Goal: Information Seeking & Learning: Learn about a topic

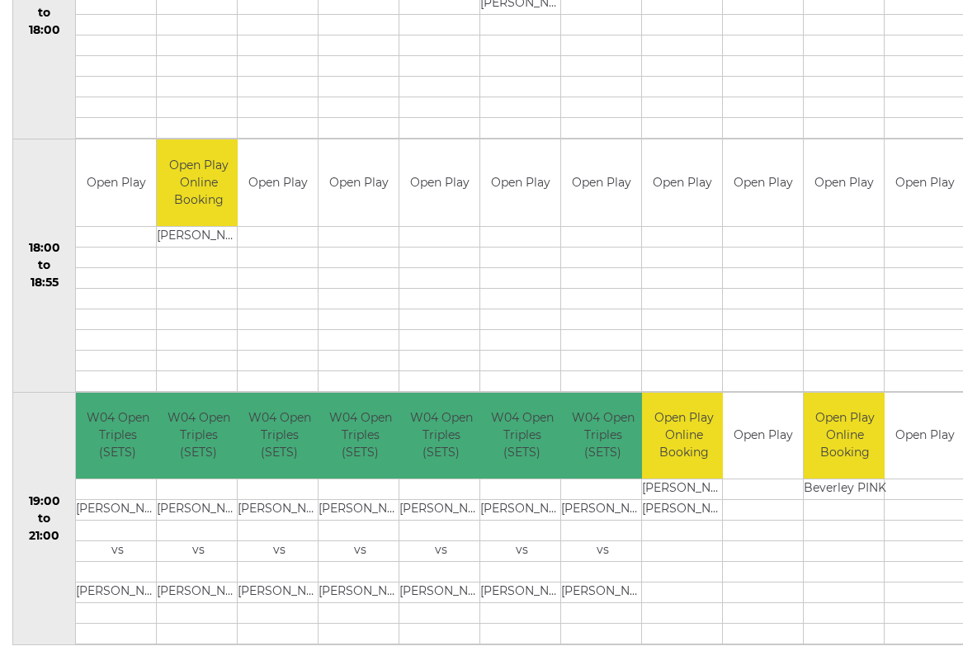
scroll to position [1461, 0]
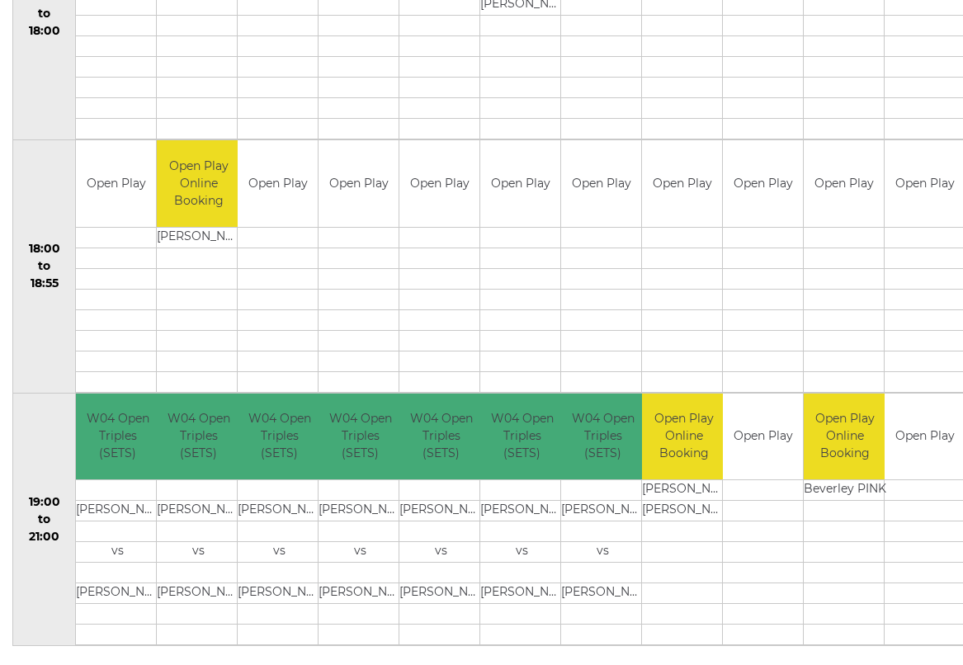
click at [101, 608] on td at bounding box center [117, 614] width 83 height 21
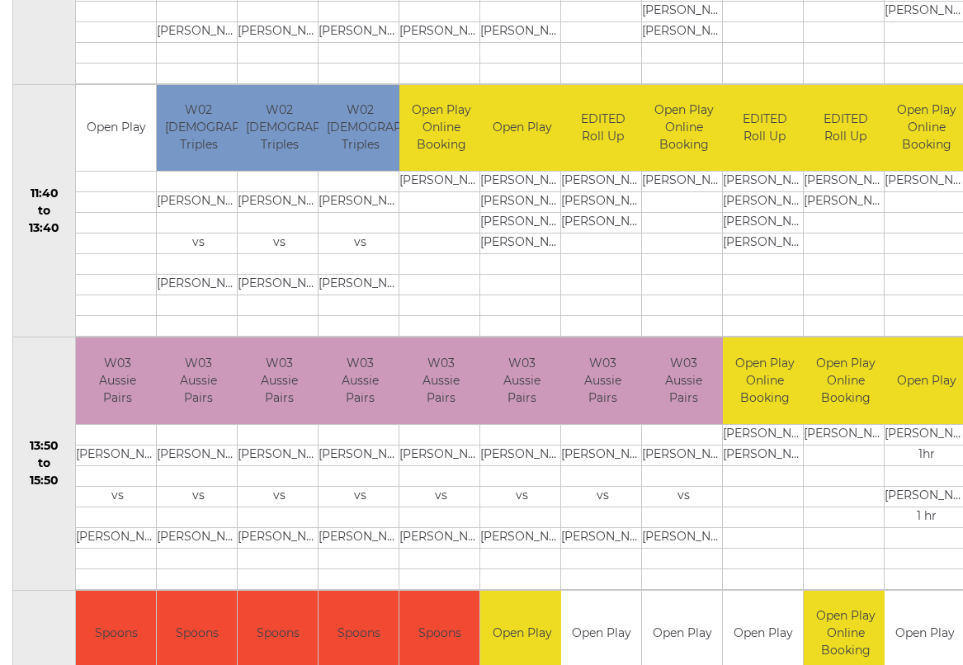
scroll to position [758, 0]
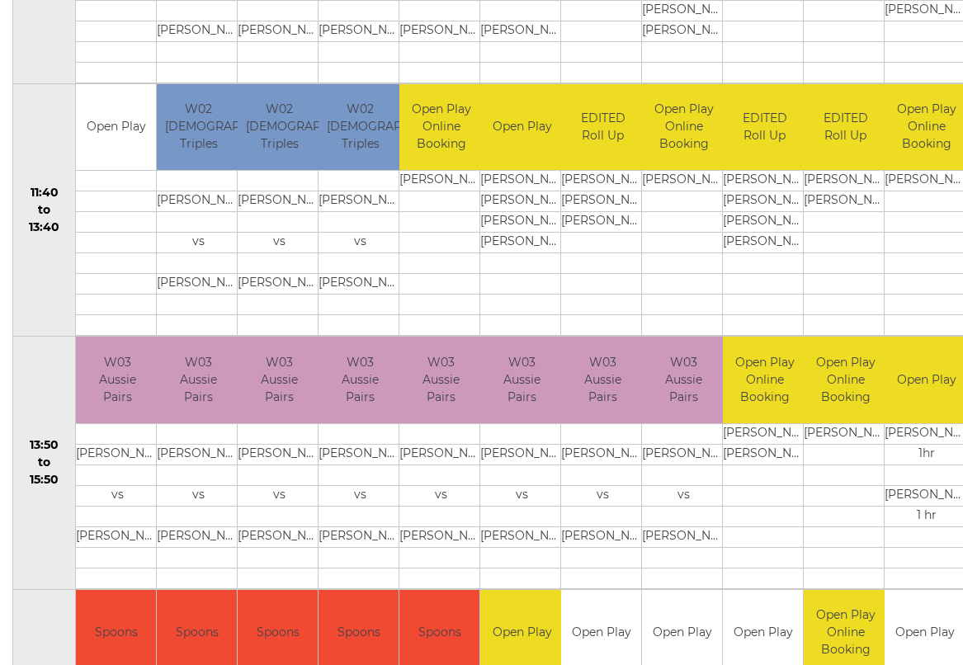
click at [168, 261] on td at bounding box center [198, 263] width 83 height 21
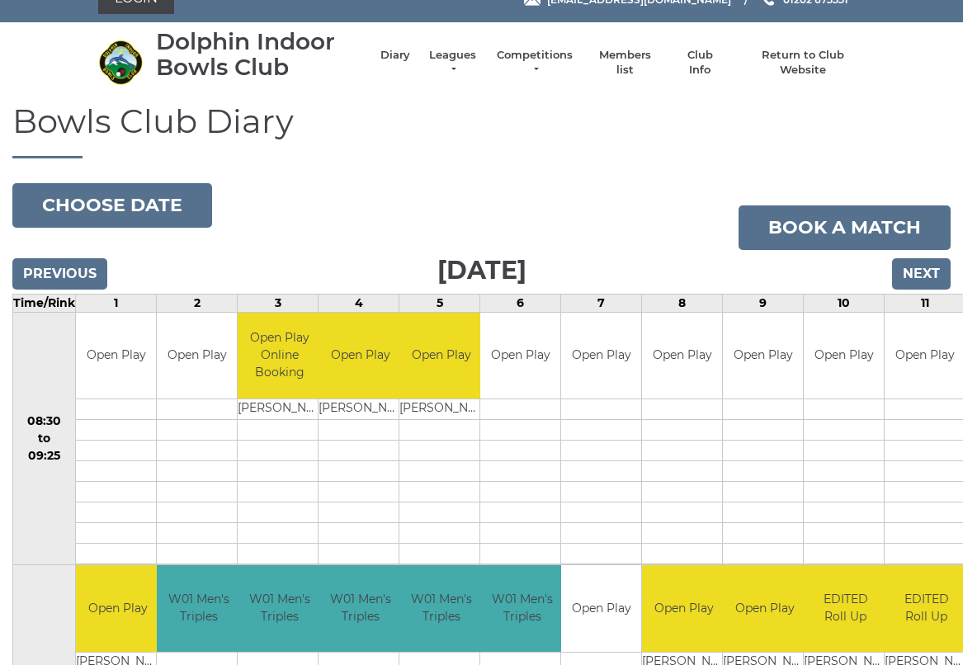
scroll to position [0, 0]
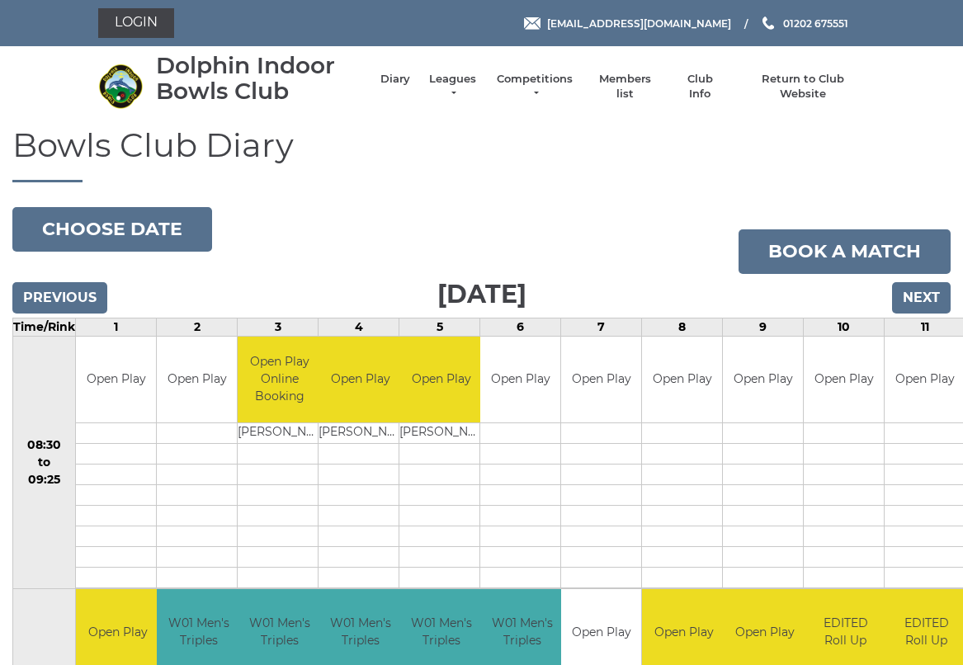
click at [478, 83] on link "Leagues" at bounding box center [453, 87] width 52 height 30
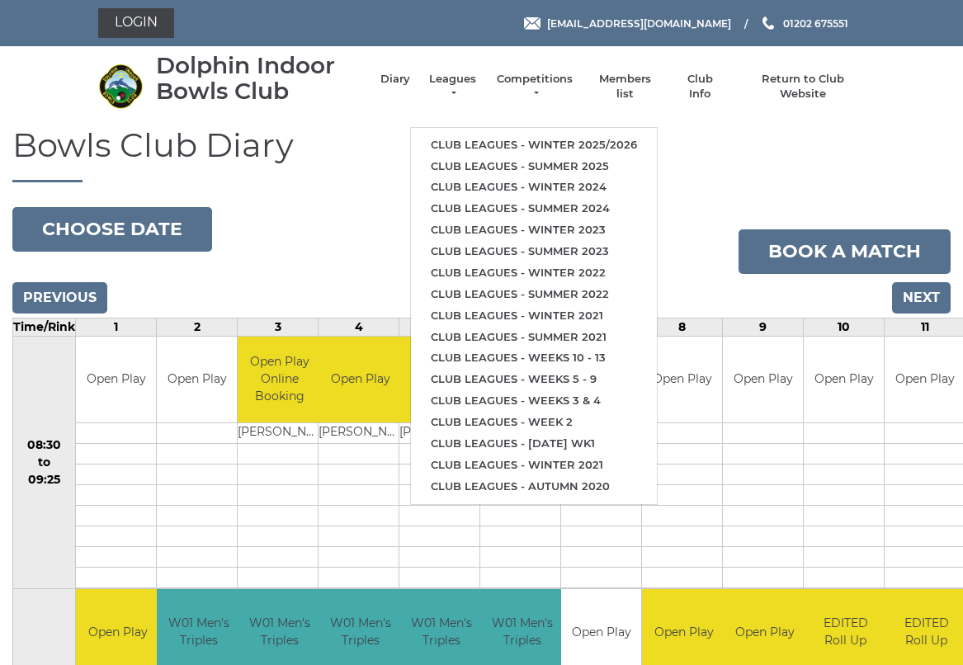
click at [539, 135] on link "Club leagues - Winter 2025/2026" at bounding box center [534, 145] width 246 height 21
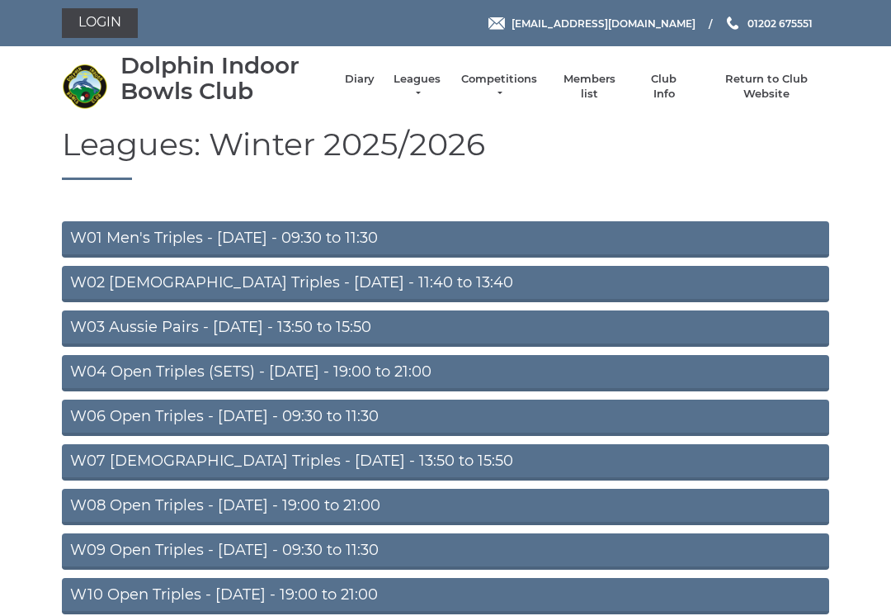
click at [97, 281] on link "W02 Ladies Triples - Monday - 11:40 to 13:40" at bounding box center [445, 284] width 767 height 36
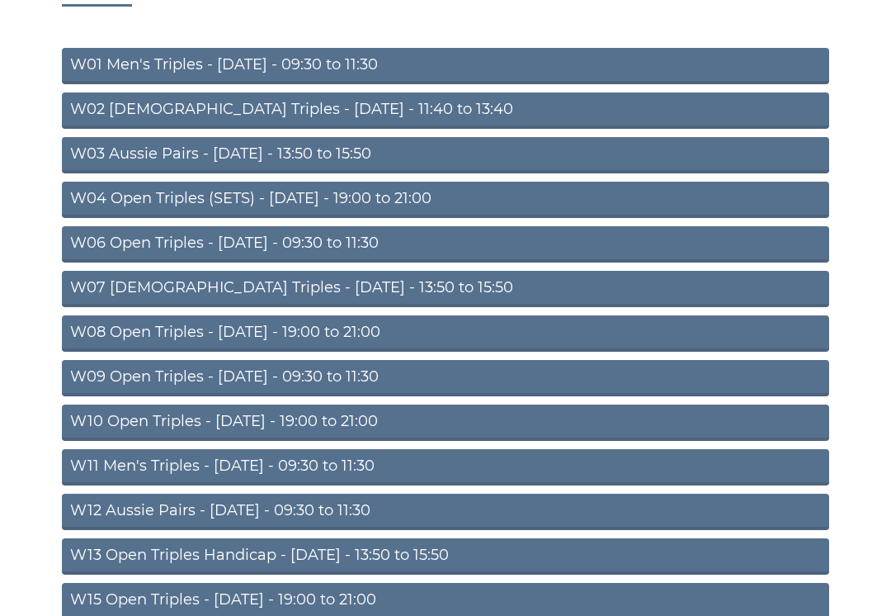
scroll to position [178, 0]
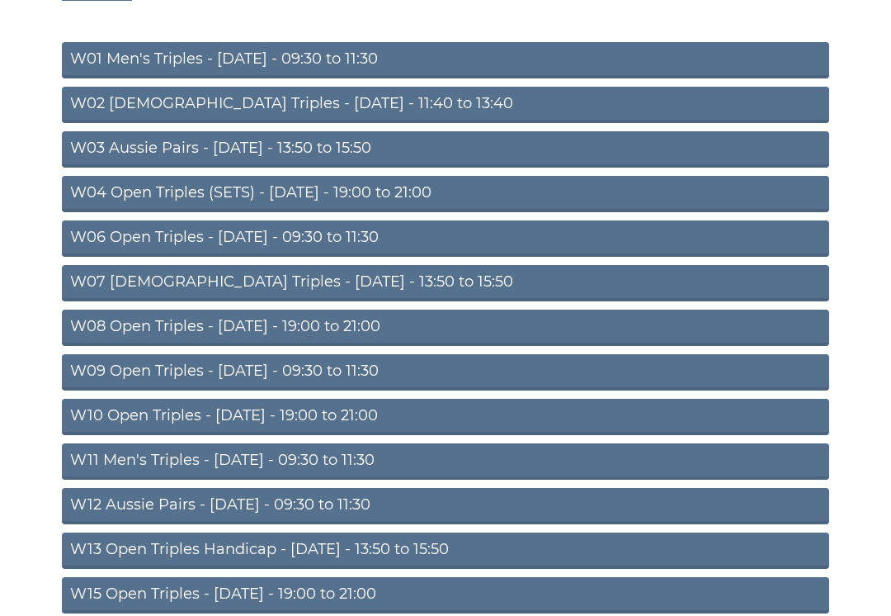
click at [226, 146] on link "W03 Aussie Pairs - Monday - 13:50 to 15:50" at bounding box center [445, 150] width 767 height 36
